Goal: Information Seeking & Learning: Learn about a topic

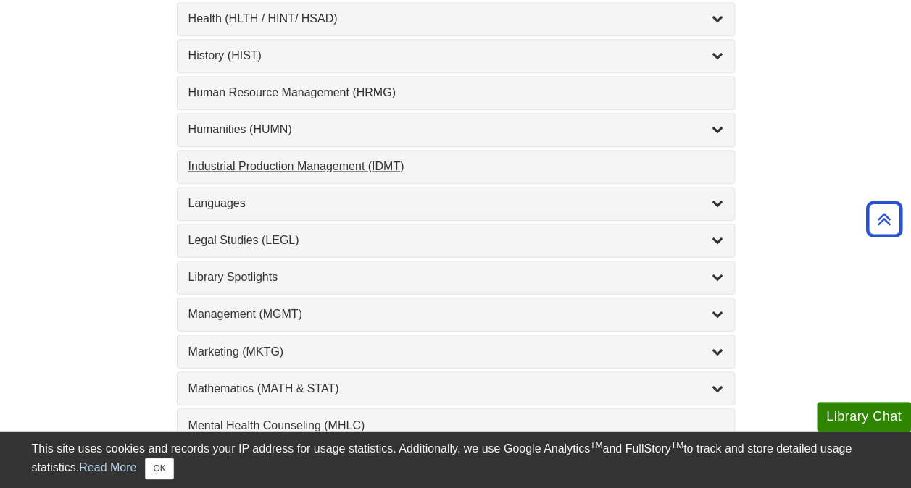
scroll to position [1062, 0]
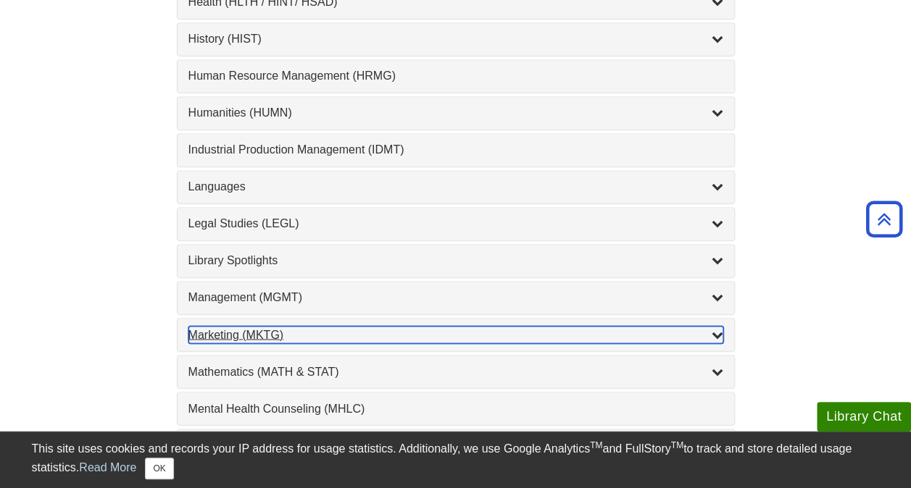
click at [286, 326] on div "Marketing (MKTG) , 4 guides" at bounding box center [455, 334] width 535 height 17
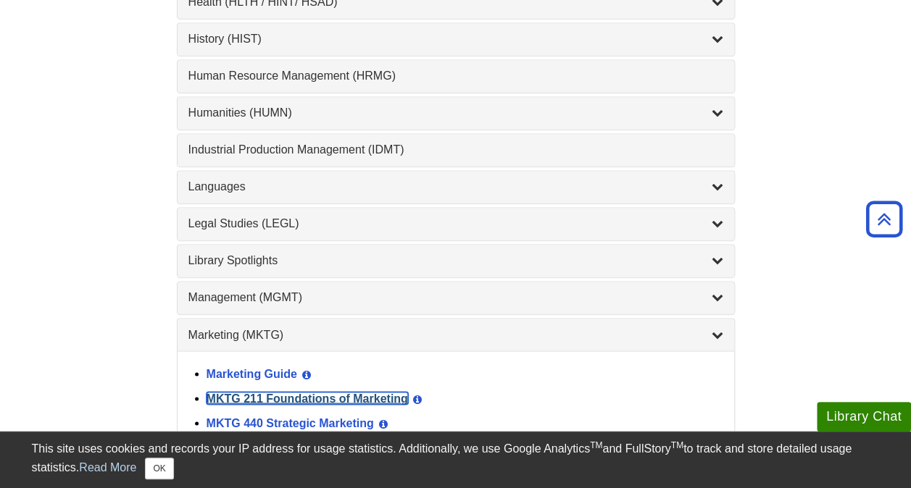
click at [297, 392] on link "MKTG 211 Foundations of Marketing" at bounding box center [307, 398] width 201 height 12
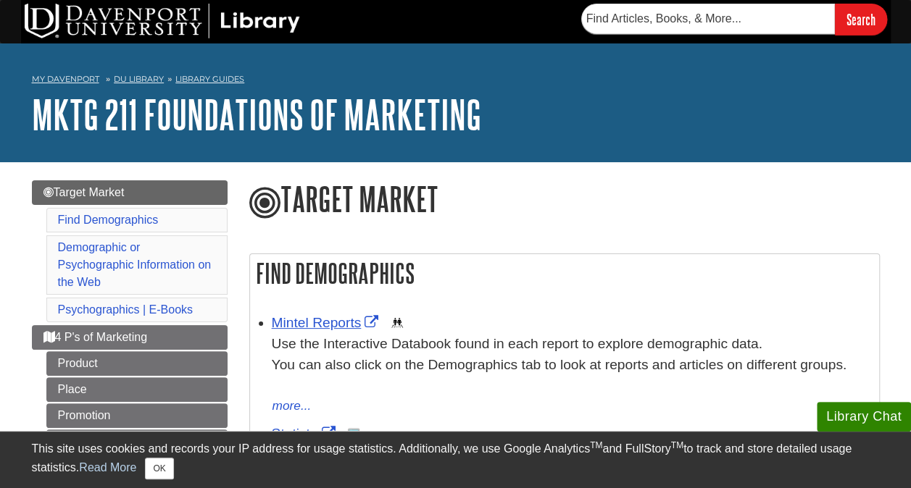
click at [319, 310] on li "Mintel Reports This link opens in a new window Use the Interactive Databook fou…" at bounding box center [572, 362] width 600 height 107
click at [325, 323] on link "Mintel Reports" at bounding box center [327, 322] width 111 height 15
